Goal: Task Accomplishment & Management: Use online tool/utility

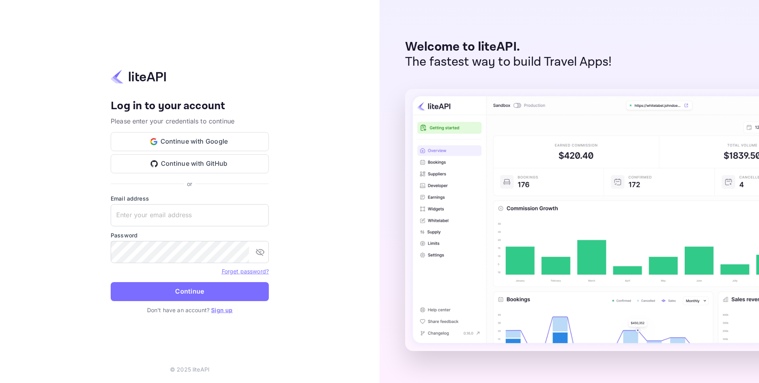
type input "[EMAIL_ADDRESS][DOMAIN_NAME]"
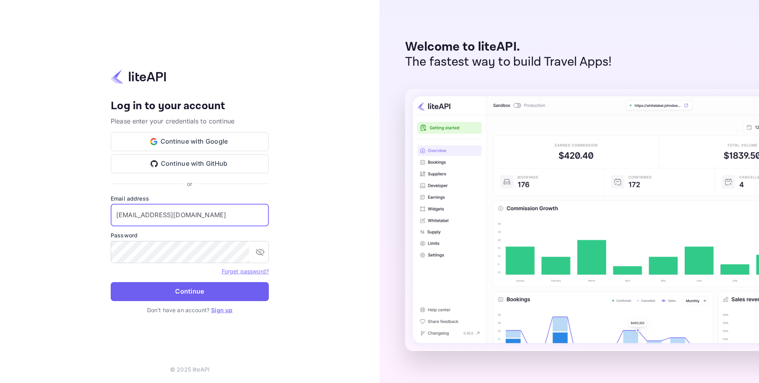
click at [195, 294] on button "Continue" at bounding box center [190, 291] width 158 height 19
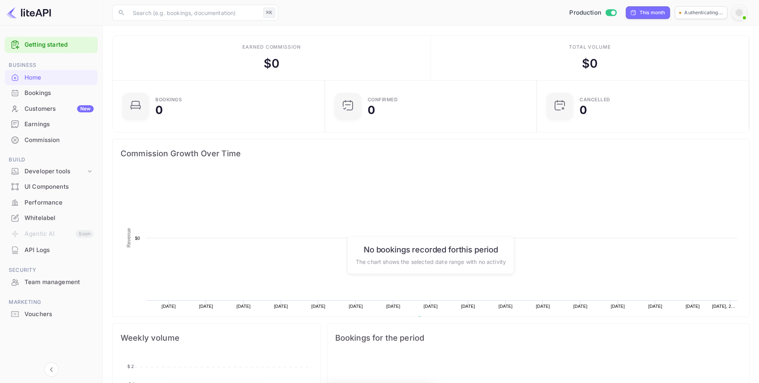
scroll to position [128, 207]
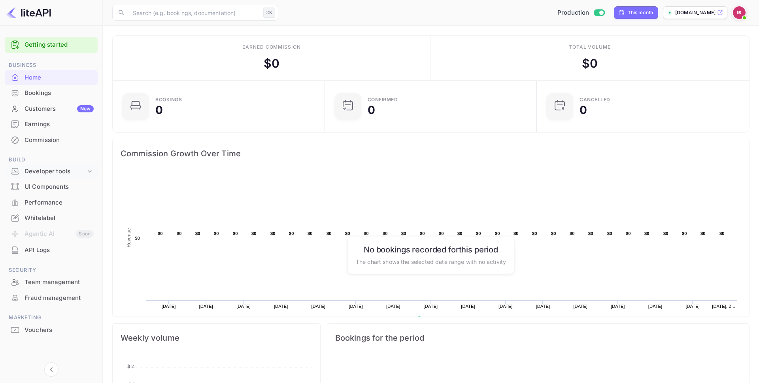
click at [46, 167] on div "Developer tools" at bounding box center [55, 171] width 61 height 9
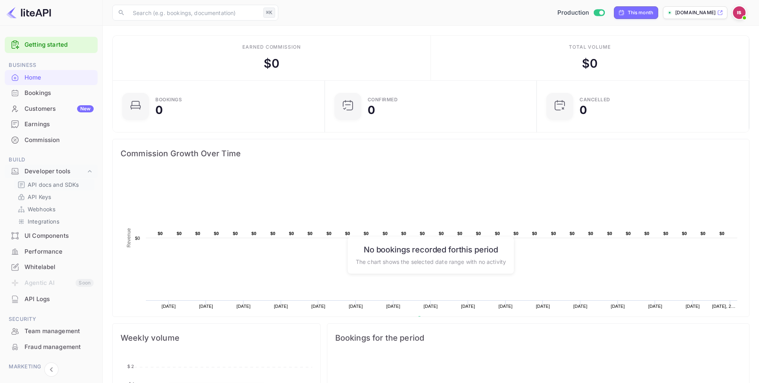
click at [47, 187] on p "API docs and SDKs" at bounding box center [53, 184] width 51 height 8
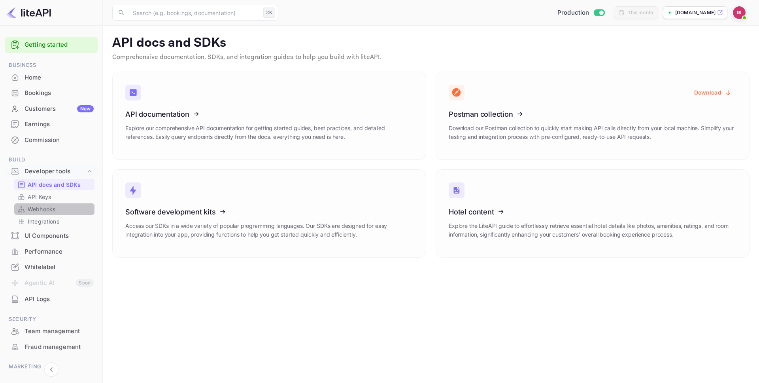
click at [64, 204] on div "Webhooks" at bounding box center [54, 208] width 80 height 11
click at [64, 198] on link "API Keys" at bounding box center [54, 196] width 74 height 8
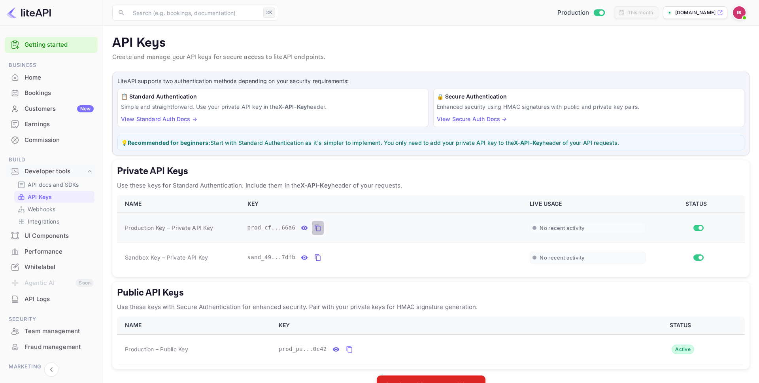
click at [316, 229] on icon "private api keys table" at bounding box center [318, 227] width 6 height 7
